Goal: Information Seeking & Learning: Learn about a topic

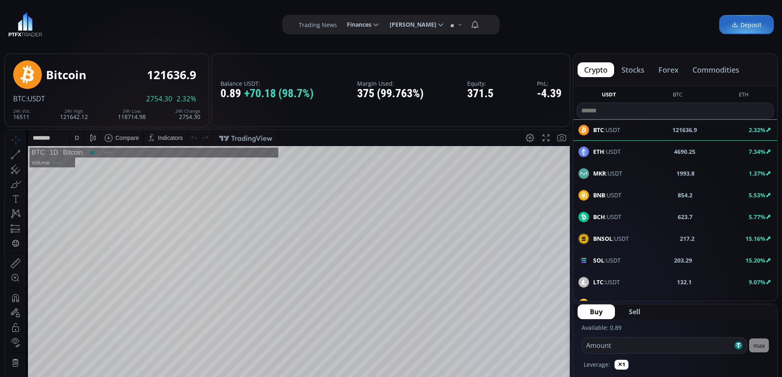
scroll to position [114, 0]
click at [635, 70] on button "stocks" at bounding box center [633, 69] width 36 height 15
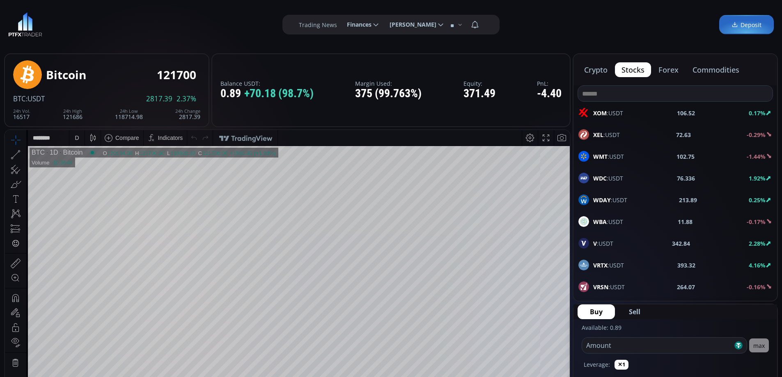
click at [623, 94] on input at bounding box center [675, 94] width 195 height 16
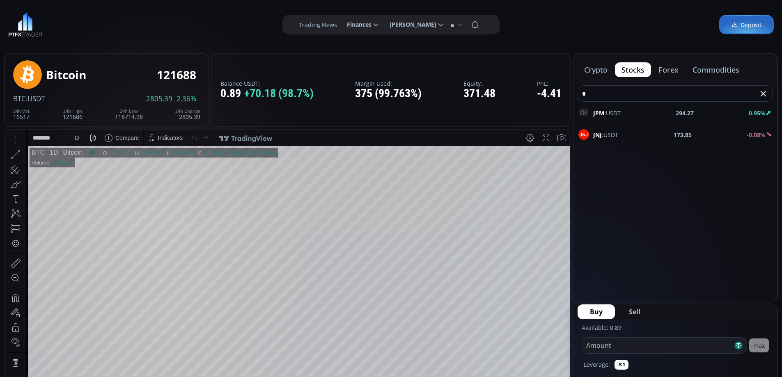
type input "*"
click at [620, 136] on div "JNJ :USDT 173.85 -0.08%" at bounding box center [676, 134] width 194 height 11
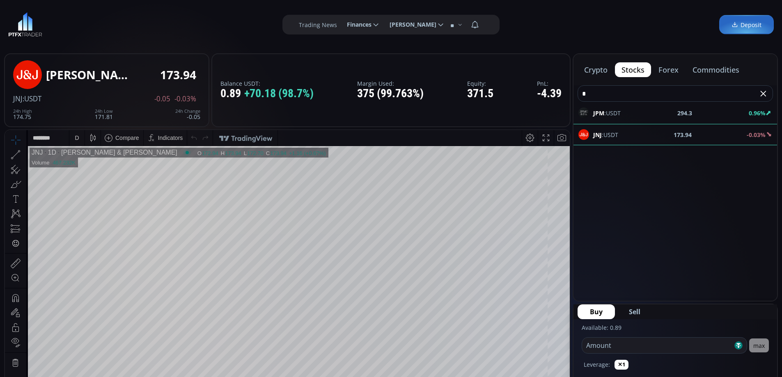
click at [629, 113] on div "JPM :USDT 294.3 0.96%" at bounding box center [676, 113] width 194 height 11
click at [716, 67] on button "commodities" at bounding box center [716, 69] width 60 height 15
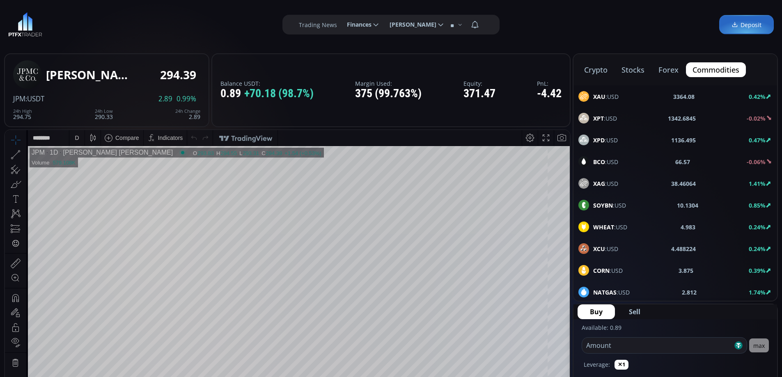
click at [616, 161] on span "BCO :USD" at bounding box center [605, 162] width 25 height 9
click at [82, 137] on div "D" at bounding box center [76, 138] width 15 height 16
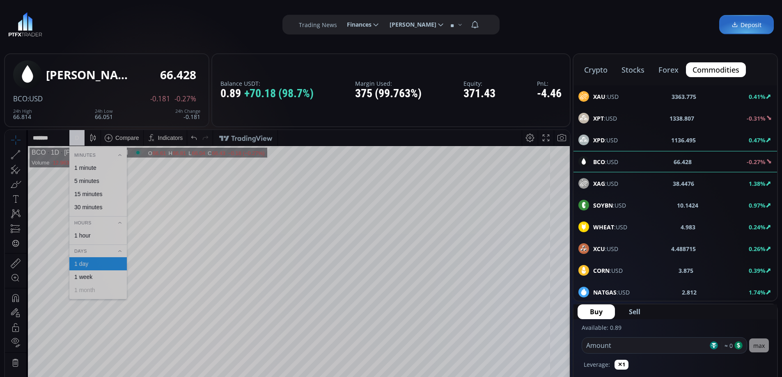
click at [89, 235] on div "1 hour" at bounding box center [82, 235] width 16 height 7
